Goal: Task Accomplishment & Management: Manage account settings

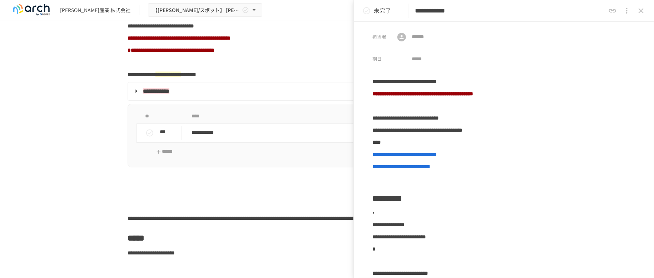
scroll to position [590, 0]
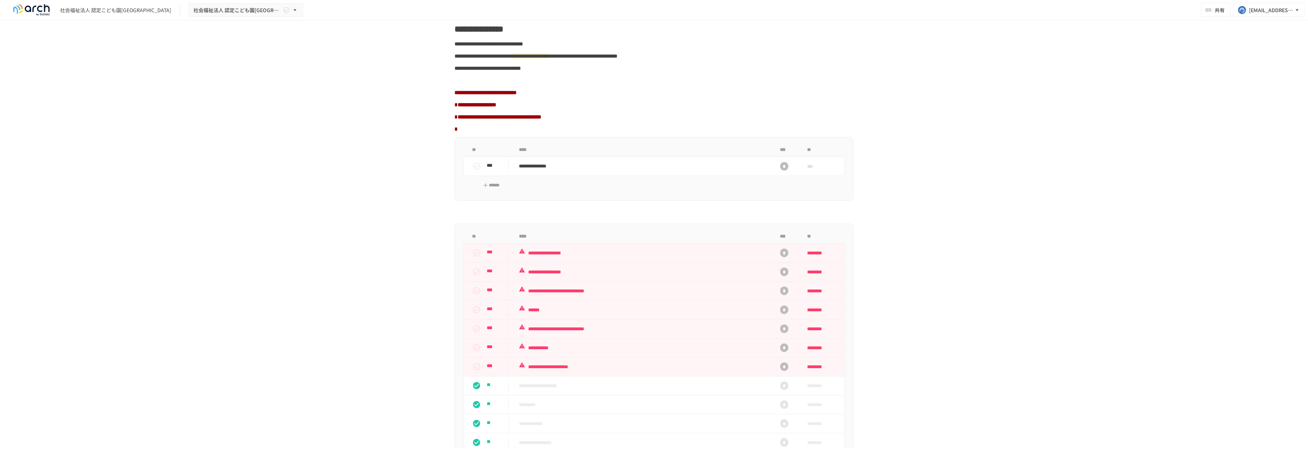
scroll to position [429, 0]
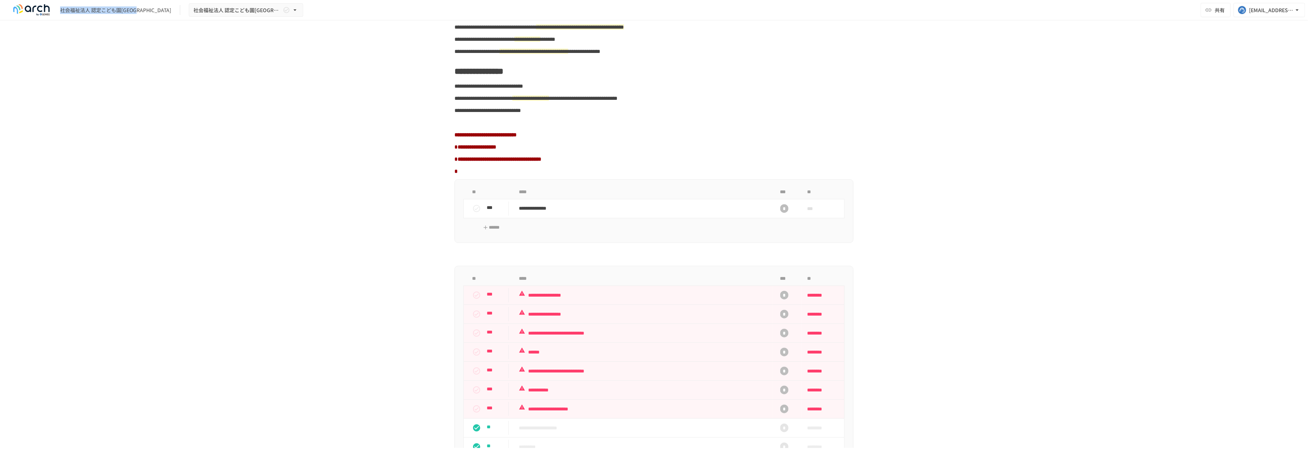
drag, startPoint x: 61, startPoint y: 8, endPoint x: 92, endPoint y: 48, distance: 51.0
click at [146, 8] on div "社会福祉法人 認定こども園桜木保育園" at bounding box center [115, 10] width 111 height 8
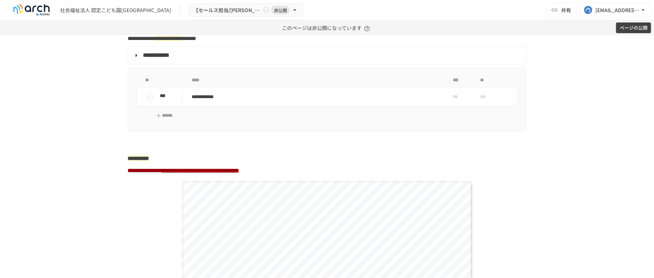
scroll to position [1019, 0]
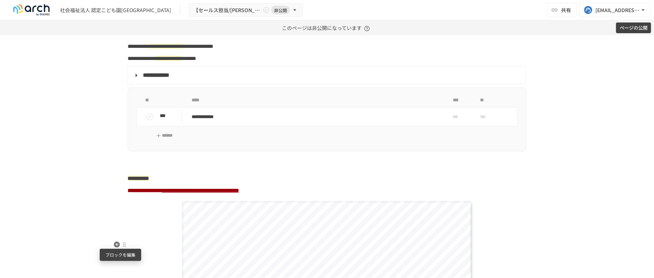
click at [122, 245] on div at bounding box center [125, 245] width 6 height 6
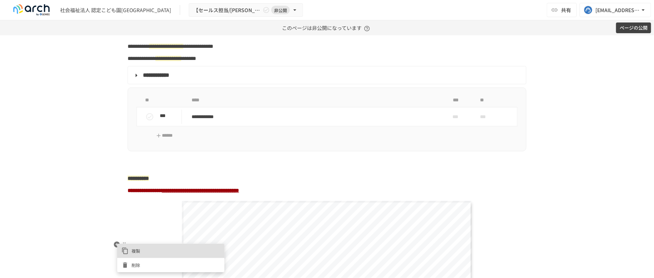
click at [133, 266] on span "削除" at bounding box center [176, 265] width 89 height 7
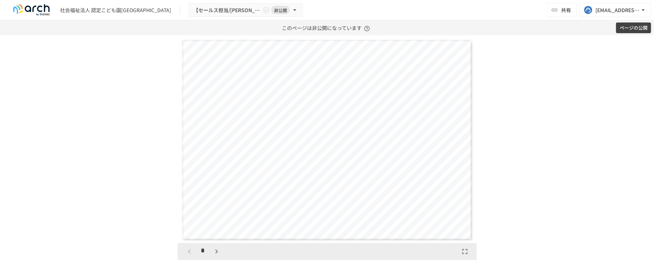
scroll to position [1340, 0]
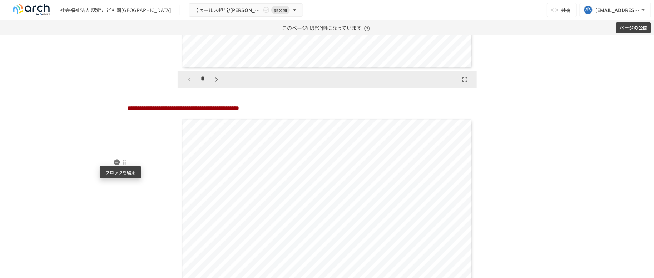
click at [122, 163] on div at bounding box center [125, 163] width 6 height 6
click at [127, 186] on icon at bounding box center [125, 188] width 4 height 5
click at [122, 163] on div at bounding box center [125, 163] width 6 height 6
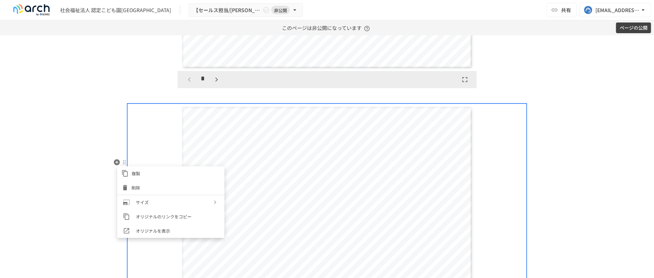
click at [127, 187] on icon at bounding box center [125, 188] width 4 height 5
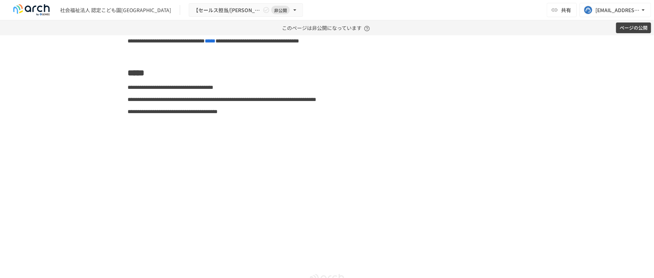
scroll to position [2949, 0]
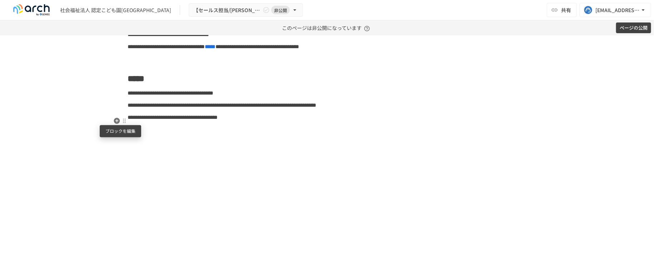
click at [121, 119] on div at bounding box center [124, 121] width 6 height 9
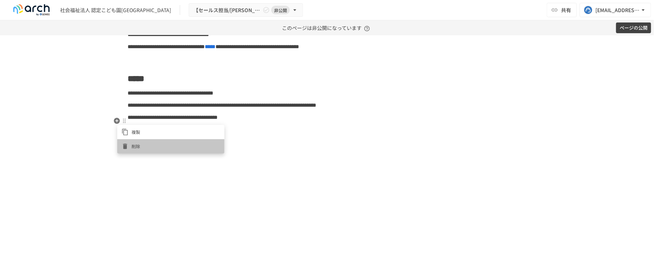
click at [122, 143] on icon at bounding box center [125, 146] width 7 height 7
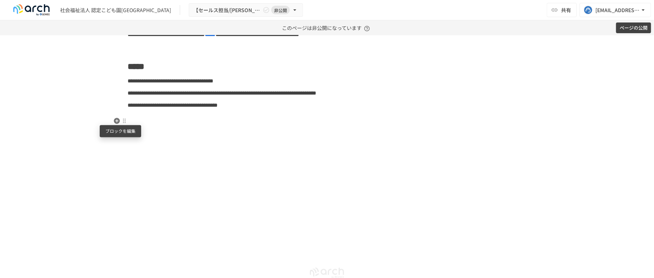
click at [122, 119] on div at bounding box center [125, 121] width 6 height 6
click at [123, 143] on icon at bounding box center [125, 146] width 7 height 7
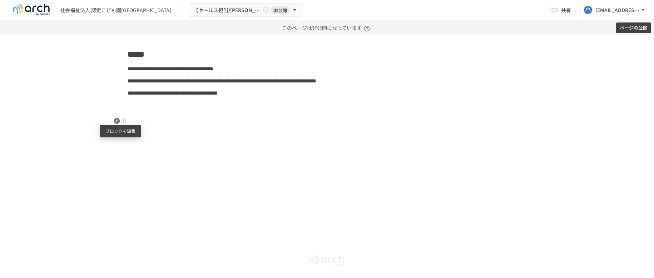
click at [122, 121] on div at bounding box center [125, 121] width 6 height 6
click at [122, 143] on icon at bounding box center [125, 146] width 7 height 7
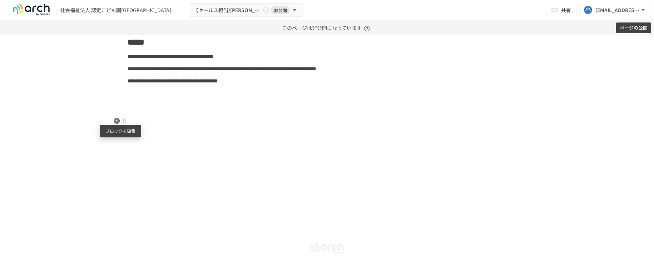
click at [121, 124] on div at bounding box center [124, 121] width 6 height 9
click at [123, 146] on icon at bounding box center [125, 146] width 7 height 7
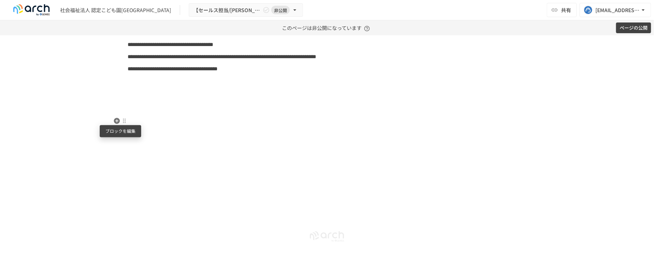
click at [122, 122] on div at bounding box center [125, 121] width 6 height 6
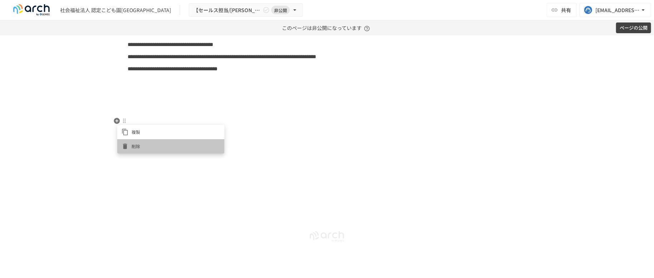
click at [126, 144] on icon at bounding box center [125, 146] width 4 height 5
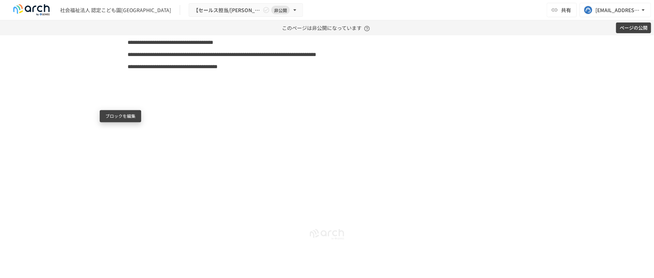
click at [122, 113] on div at bounding box center [125, 116] width 6 height 6
click at [125, 131] on icon at bounding box center [125, 131] width 4 height 5
